Goal: Task Accomplishment & Management: Use online tool/utility

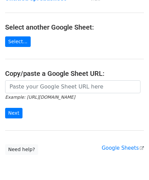
scroll to position [68, 0]
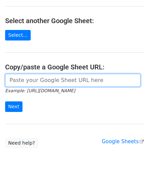
click at [21, 82] on input "url" at bounding box center [72, 80] width 135 height 13
paste input "[URL][DOMAIN_NAME]"
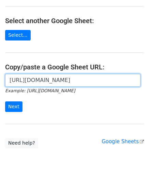
scroll to position [0, 142]
type input "[URL][DOMAIN_NAME]"
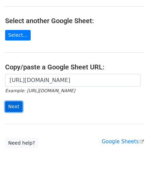
click at [15, 105] on input "Next" at bounding box center [13, 107] width 17 height 11
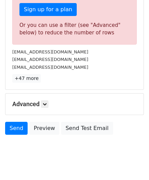
scroll to position [220, 0]
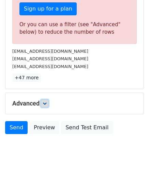
click at [48, 101] on link at bounding box center [44, 103] width 7 height 7
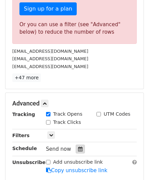
click at [78, 148] on icon at bounding box center [80, 149] width 4 height 5
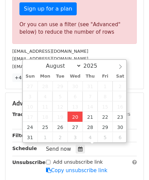
type input "[DATE] 12:00"
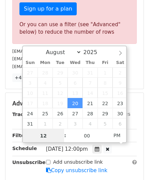
paste input "5"
type input "5"
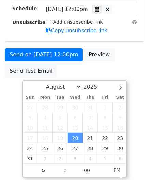
type input "[DATE] 17:00"
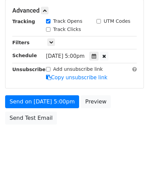
scroll to position [313, 0]
